Goal: Task Accomplishment & Management: Complete application form

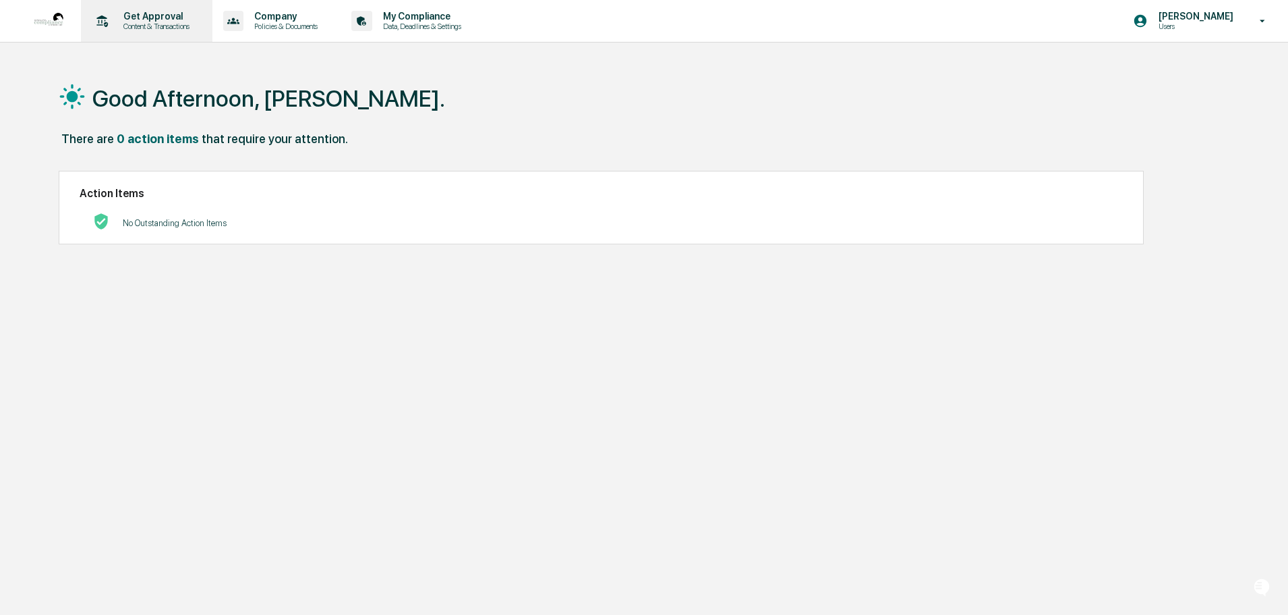
click at [138, 24] on p "Content & Transactions" at bounding box center [155, 26] width 84 height 9
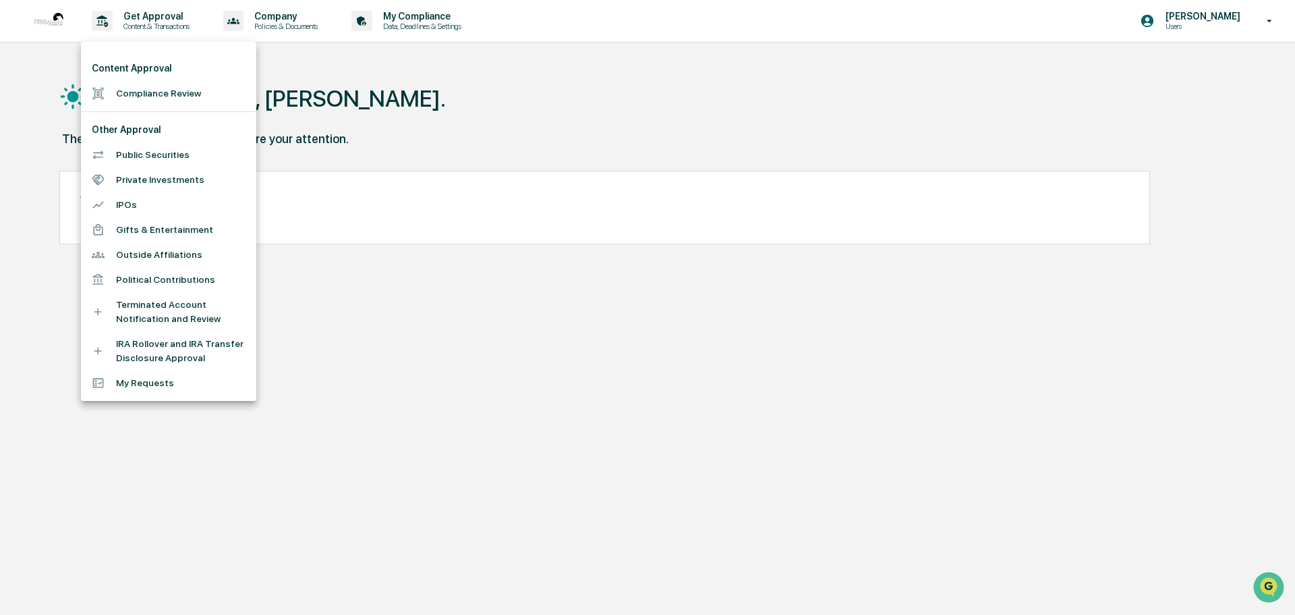
click at [151, 90] on li "Compliance Review" at bounding box center [168, 93] width 175 height 25
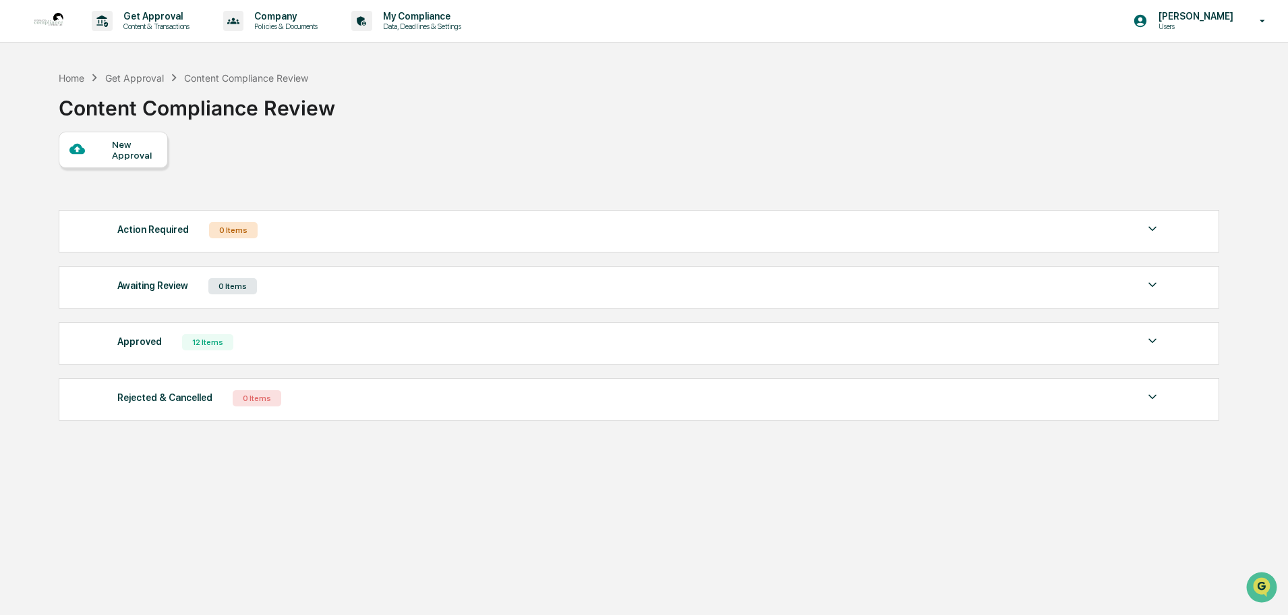
click at [130, 163] on div "New Approval" at bounding box center [113, 150] width 109 height 36
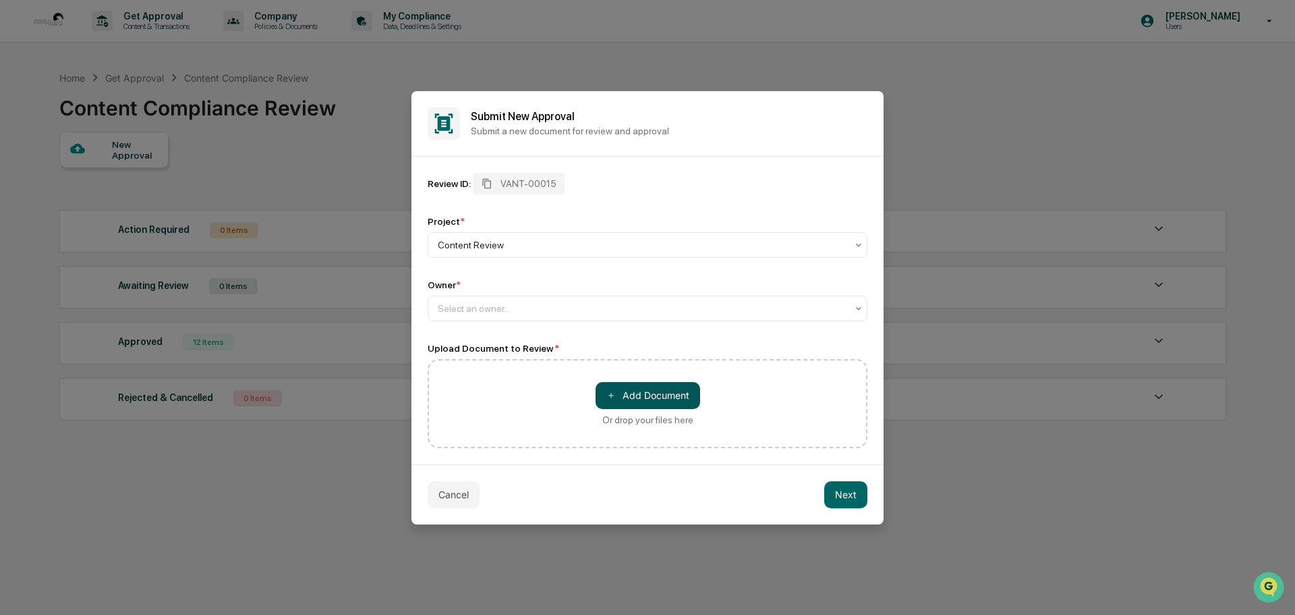
click at [652, 390] on button "＋ Add Document" at bounding box center [648, 395] width 105 height 27
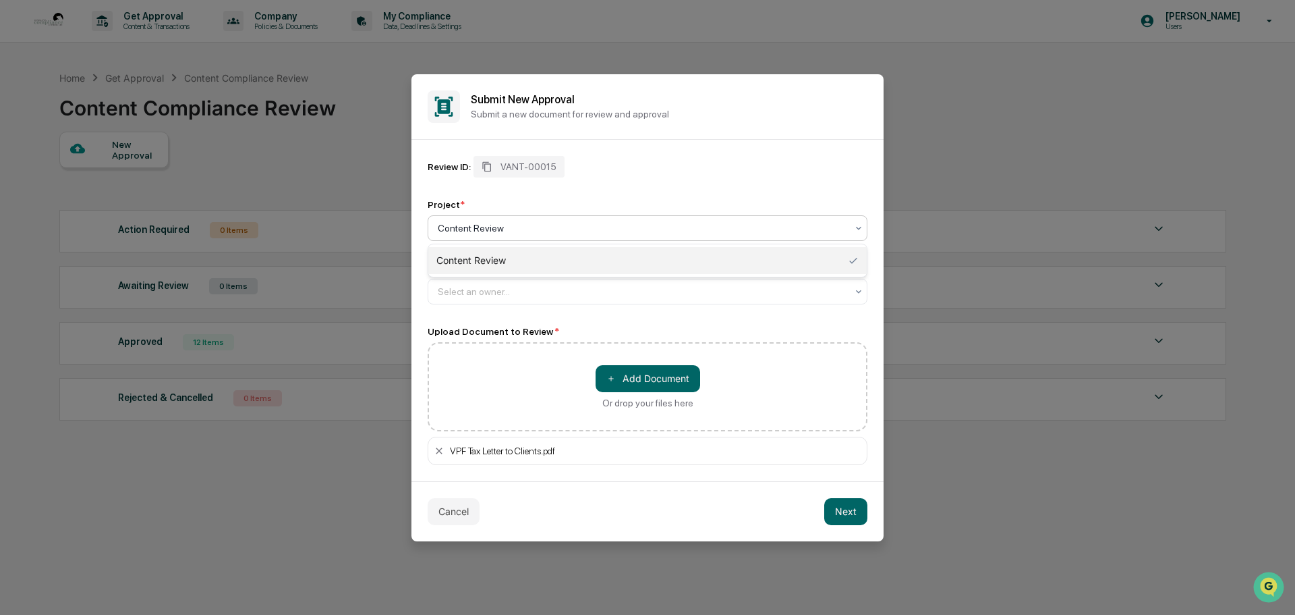
click at [515, 220] on div "Content Review" at bounding box center [642, 228] width 422 height 19
click at [491, 267] on div "Content Review" at bounding box center [647, 260] width 438 height 27
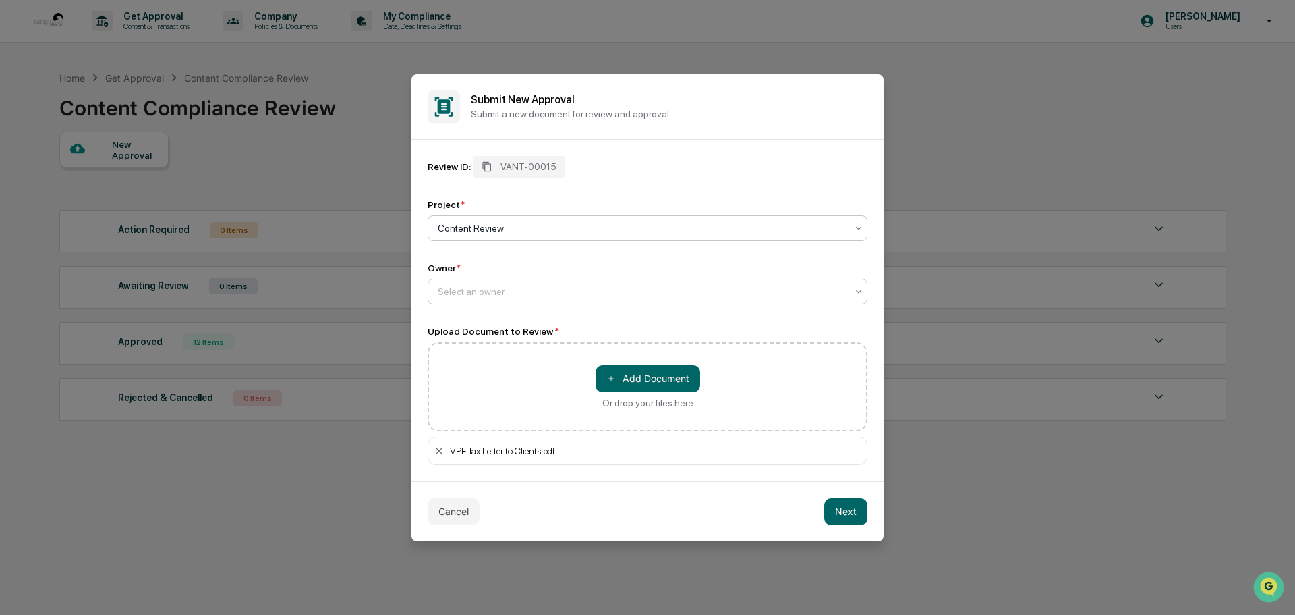
click at [507, 290] on div at bounding box center [642, 291] width 409 height 13
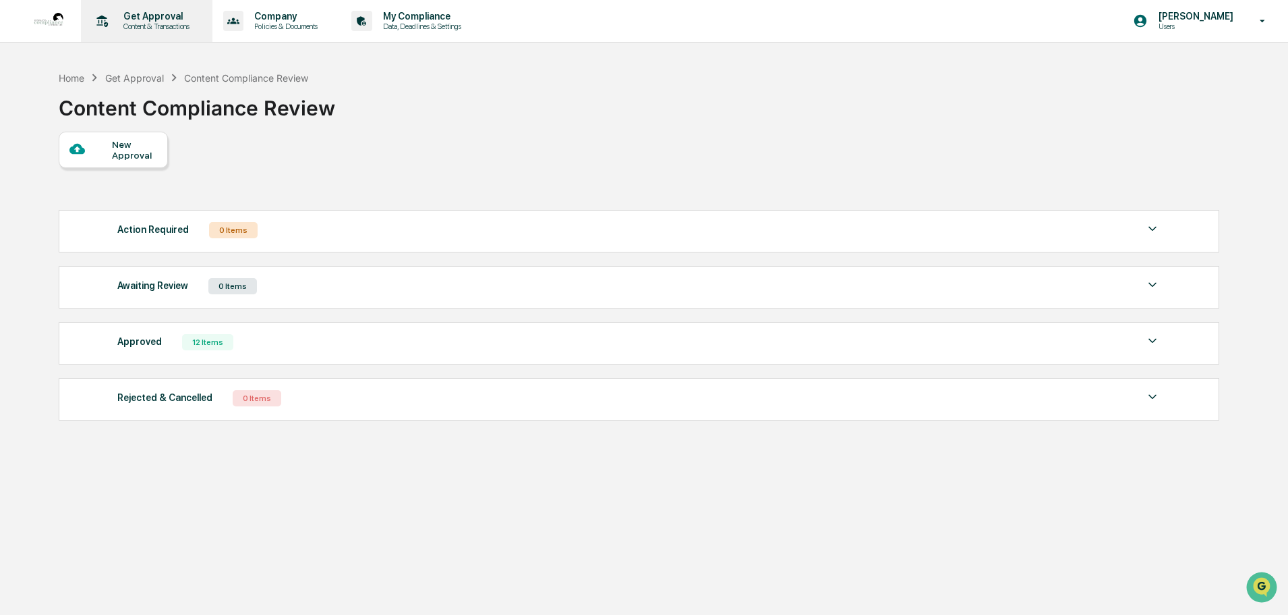
click at [137, 22] on p "Content & Transactions" at bounding box center [155, 26] width 84 height 9
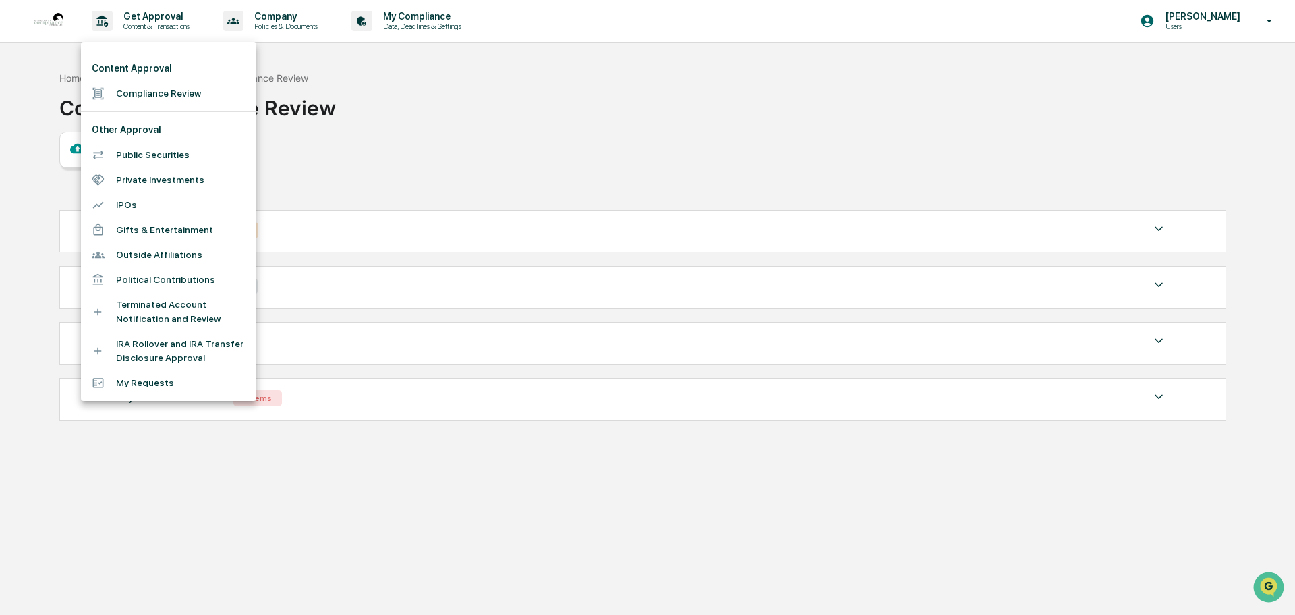
click at [113, 96] on div at bounding box center [104, 93] width 24 height 13
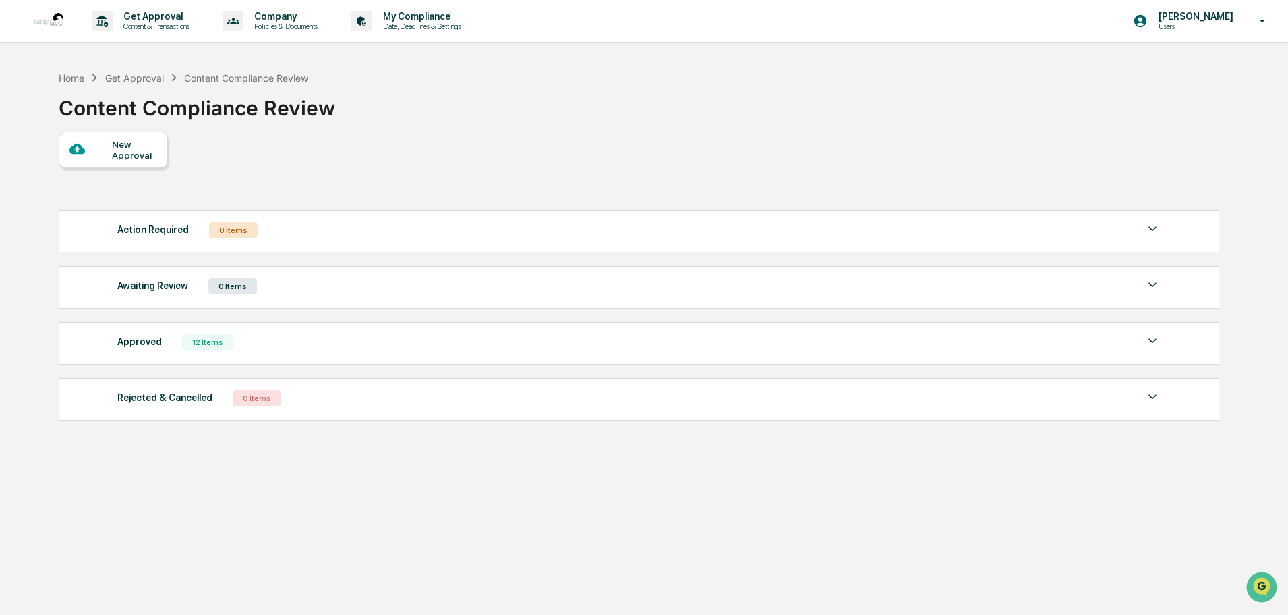
click at [123, 142] on div "New Approval" at bounding box center [134, 150] width 45 height 22
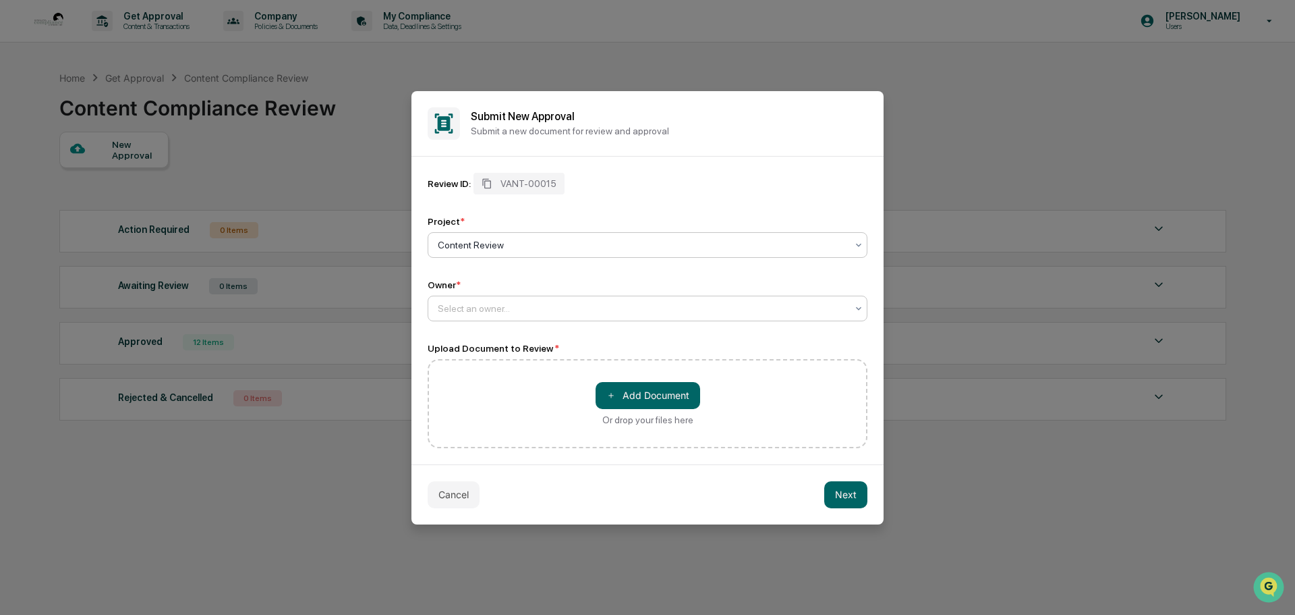
click at [511, 313] on div at bounding box center [642, 308] width 409 height 13
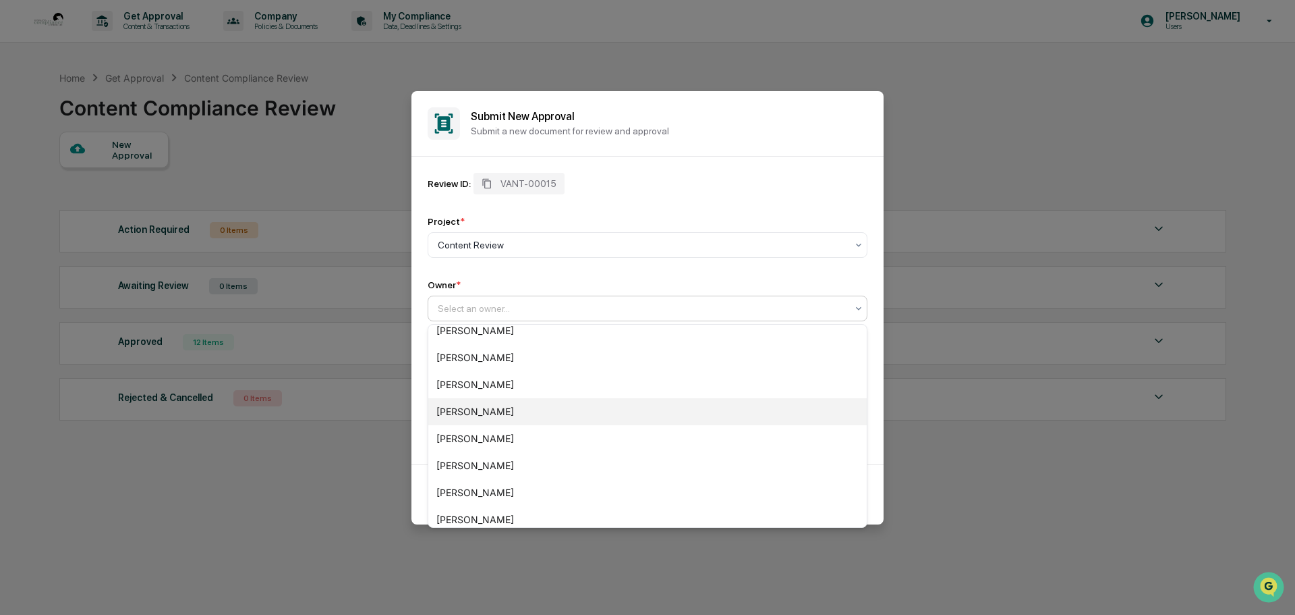
scroll to position [235, 0]
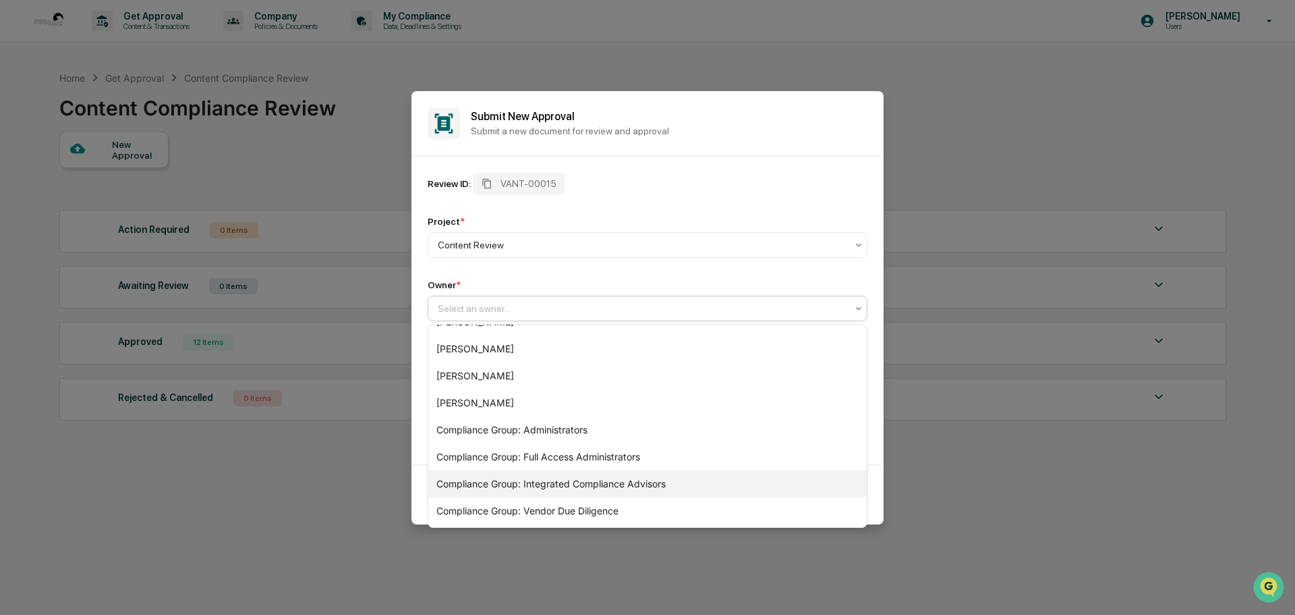
click at [543, 480] on div "Compliance Group: Integrated Compliance Advisors" at bounding box center [647, 483] width 438 height 27
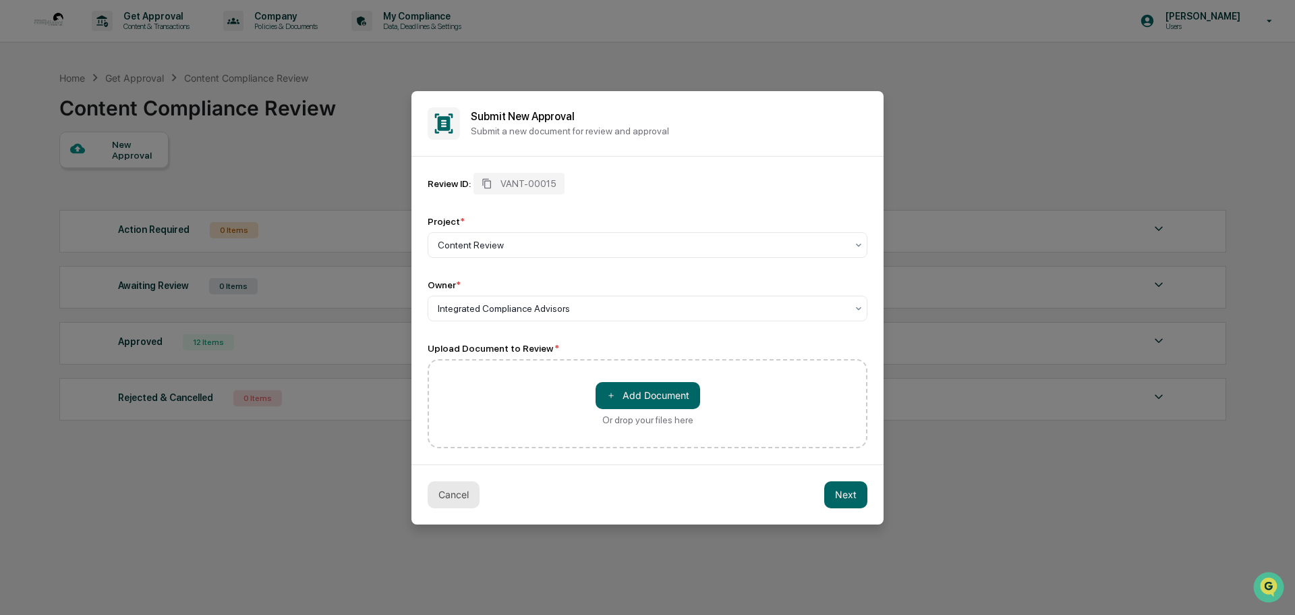
click at [440, 500] on button "Cancel" at bounding box center [454, 494] width 52 height 27
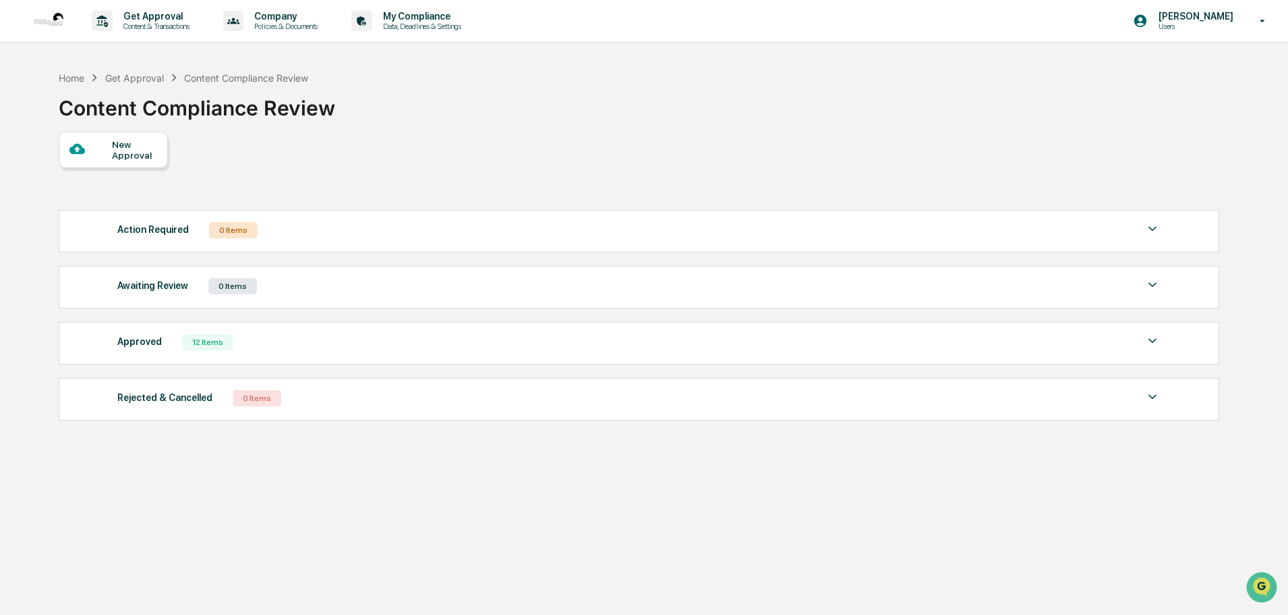
click at [109, 137] on div "New Approval" at bounding box center [113, 150] width 109 height 36
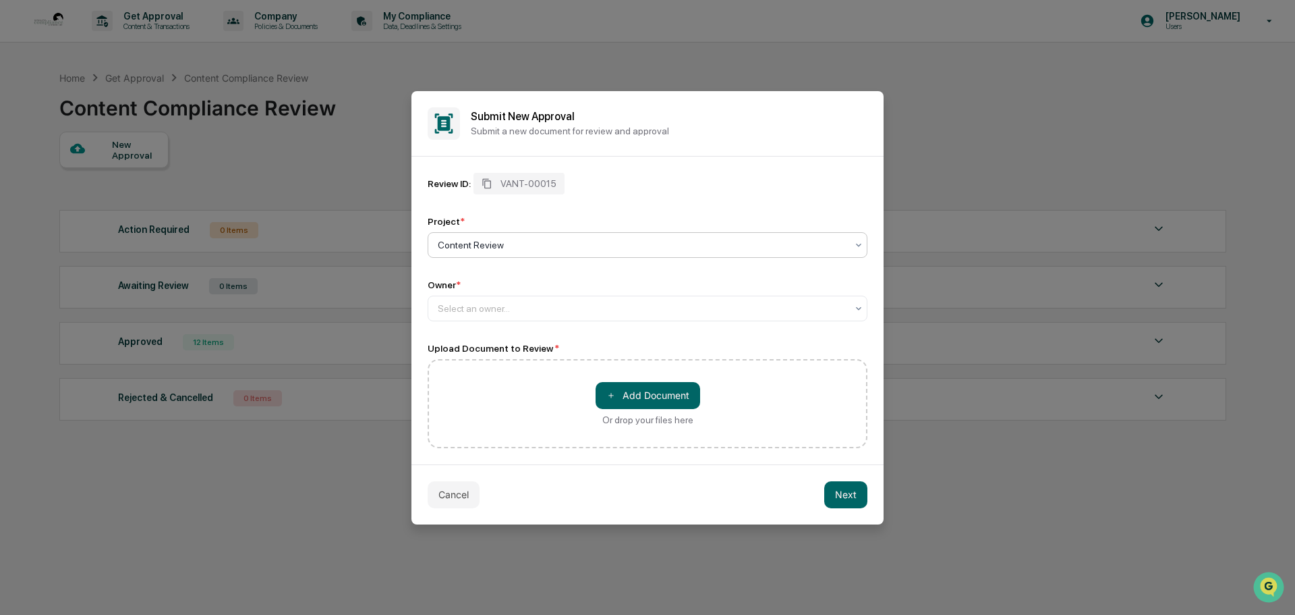
click at [548, 243] on div at bounding box center [642, 244] width 409 height 13
click at [484, 279] on div "Content Review" at bounding box center [647, 277] width 438 height 27
click at [501, 309] on div at bounding box center [642, 308] width 409 height 13
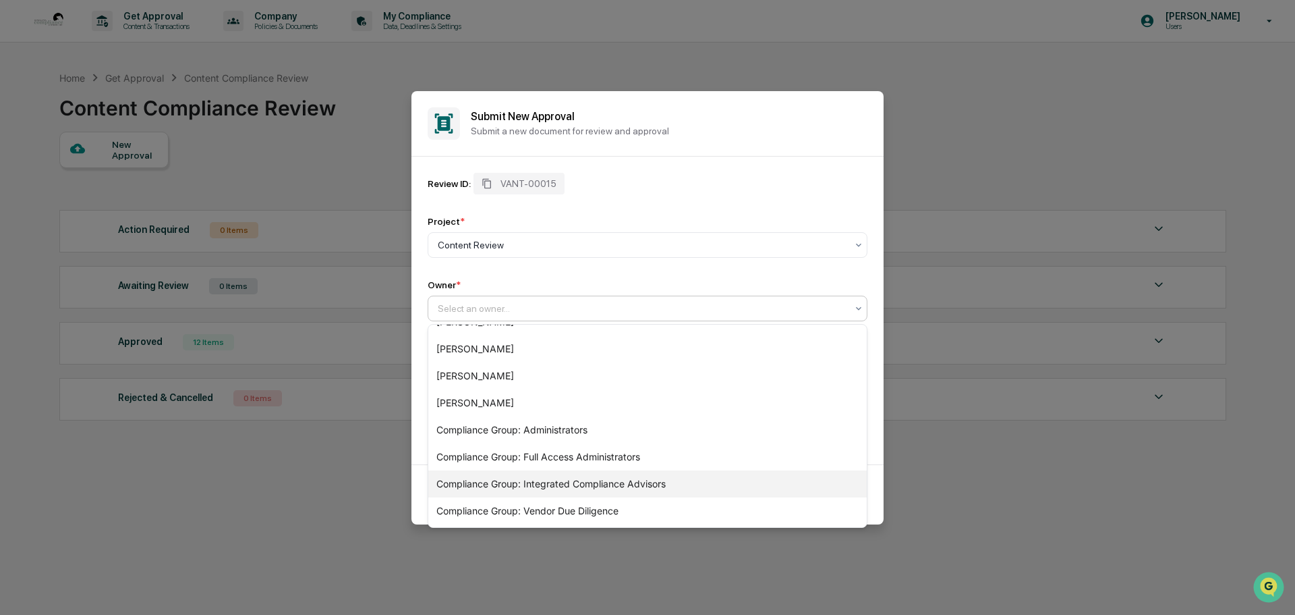
click at [532, 488] on div "Compliance Group: Integrated Compliance Advisors" at bounding box center [647, 483] width 438 height 27
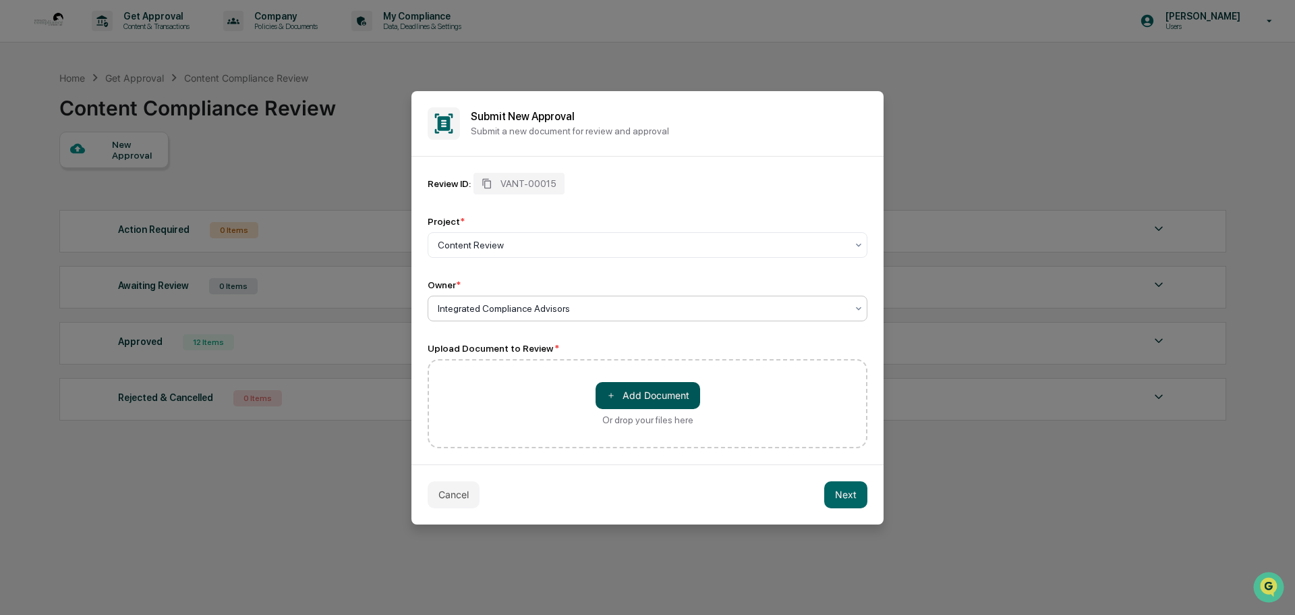
click at [662, 391] on button "＋ Add Document" at bounding box center [648, 395] width 105 height 27
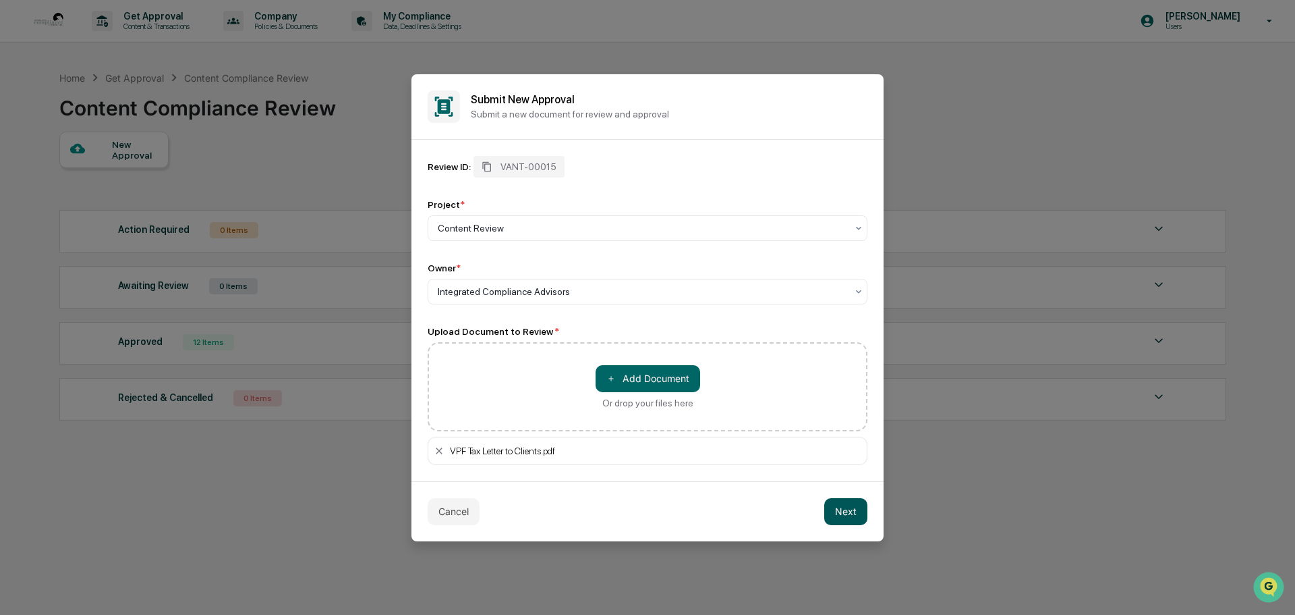
click at [841, 517] on button "Next" at bounding box center [845, 511] width 43 height 27
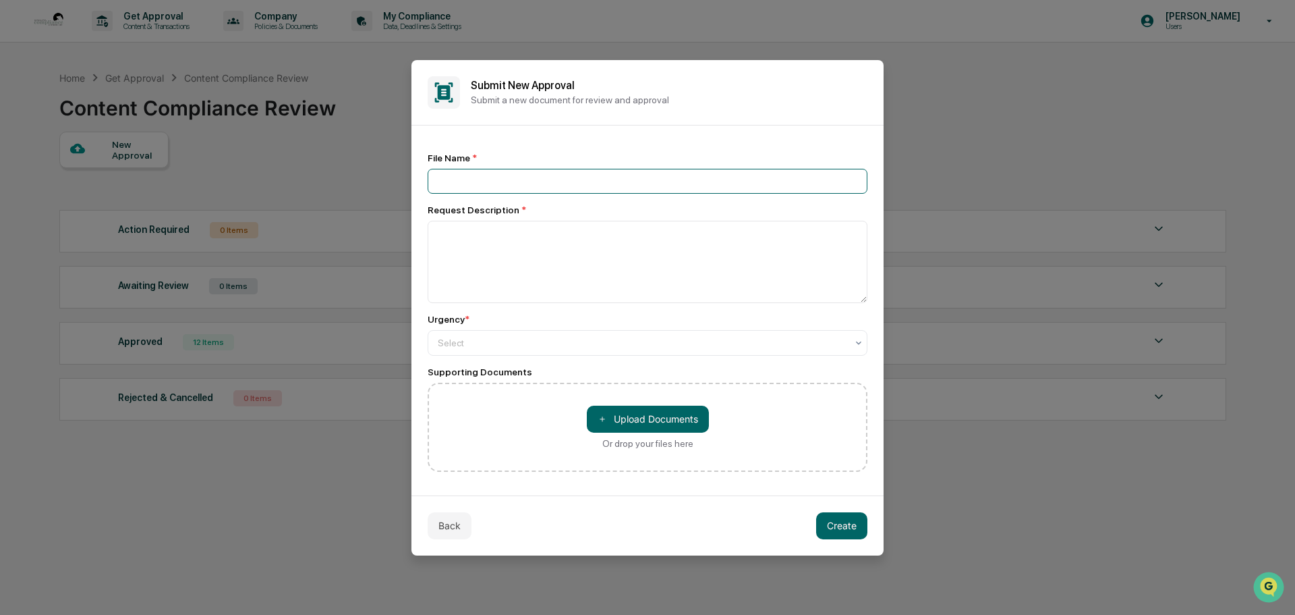
click at [538, 186] on input at bounding box center [648, 181] width 440 height 25
type input "**********"
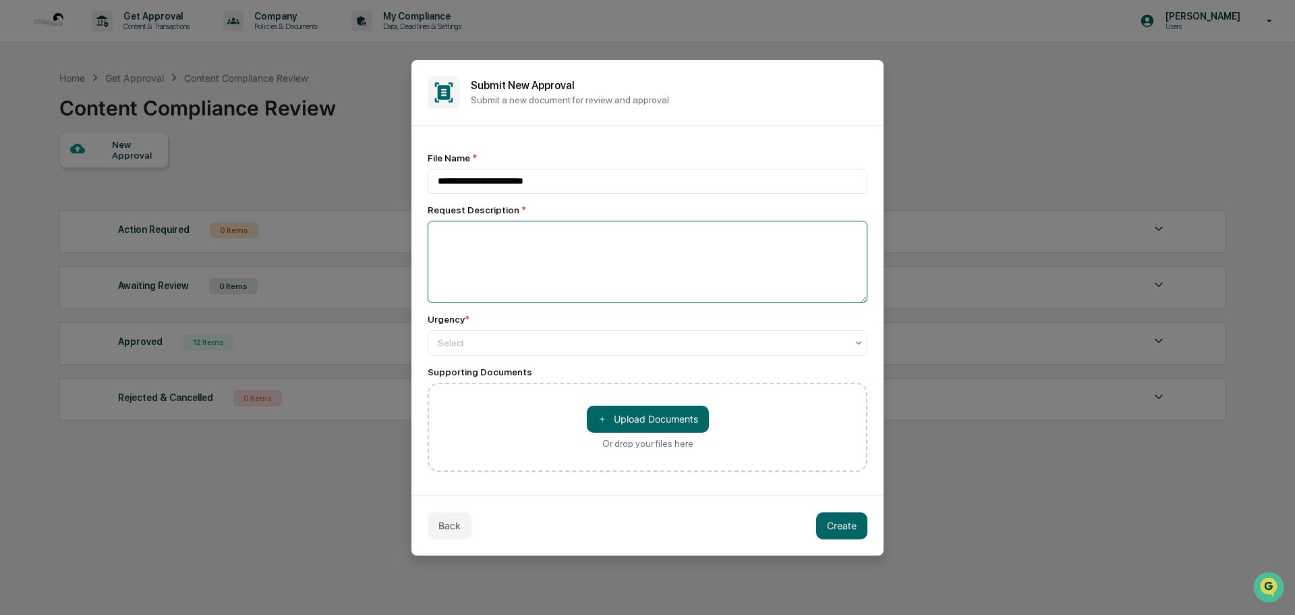
click at [508, 240] on textarea at bounding box center [648, 262] width 440 height 82
type textarea "**********"
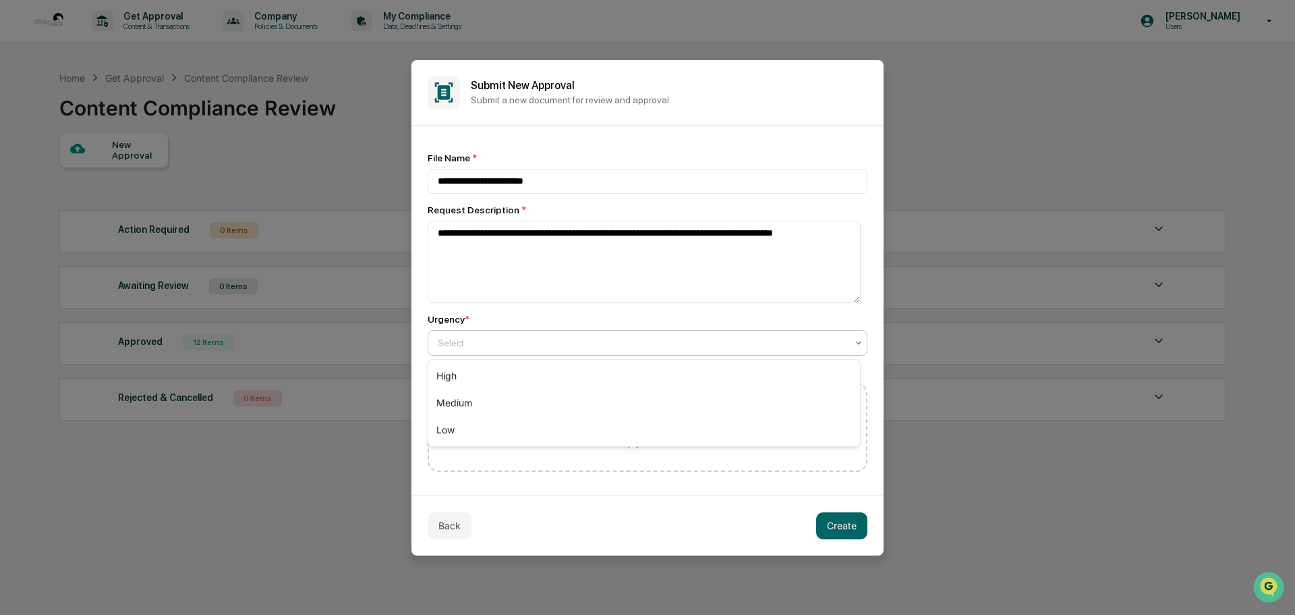
click at [563, 343] on div at bounding box center [642, 342] width 409 height 13
click at [446, 403] on div "Medium" at bounding box center [644, 402] width 432 height 27
click at [838, 528] on button "Create" at bounding box center [841, 525] width 51 height 27
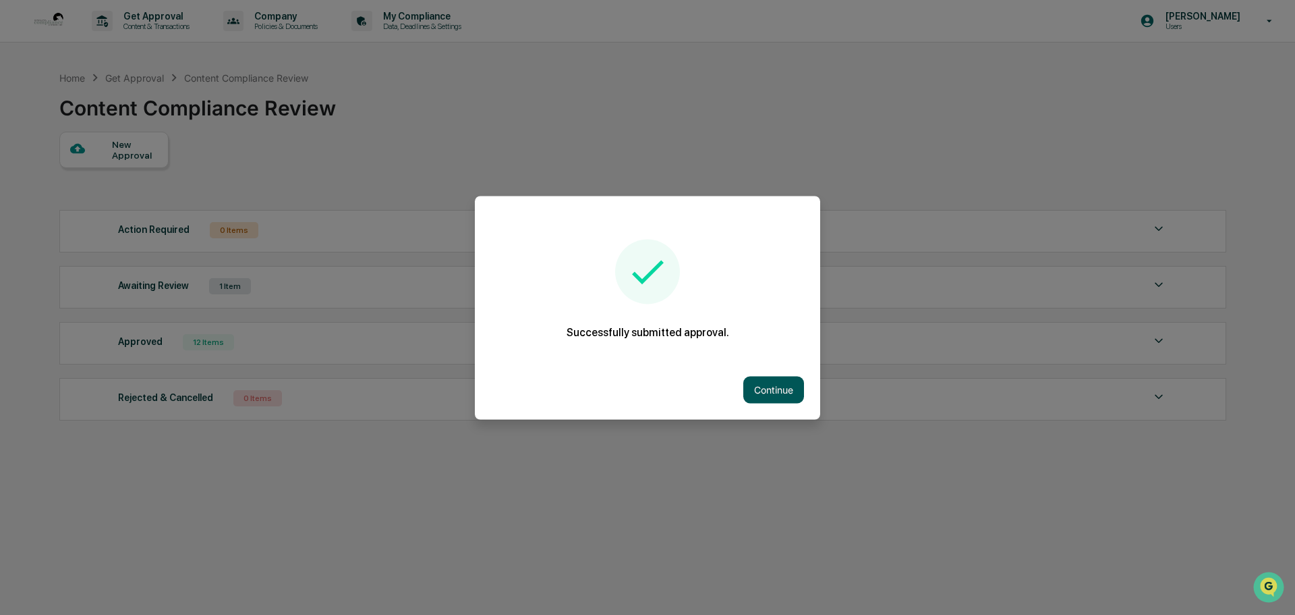
click at [770, 389] on button "Continue" at bounding box center [773, 389] width 61 height 27
